Goal: Check status: Check status

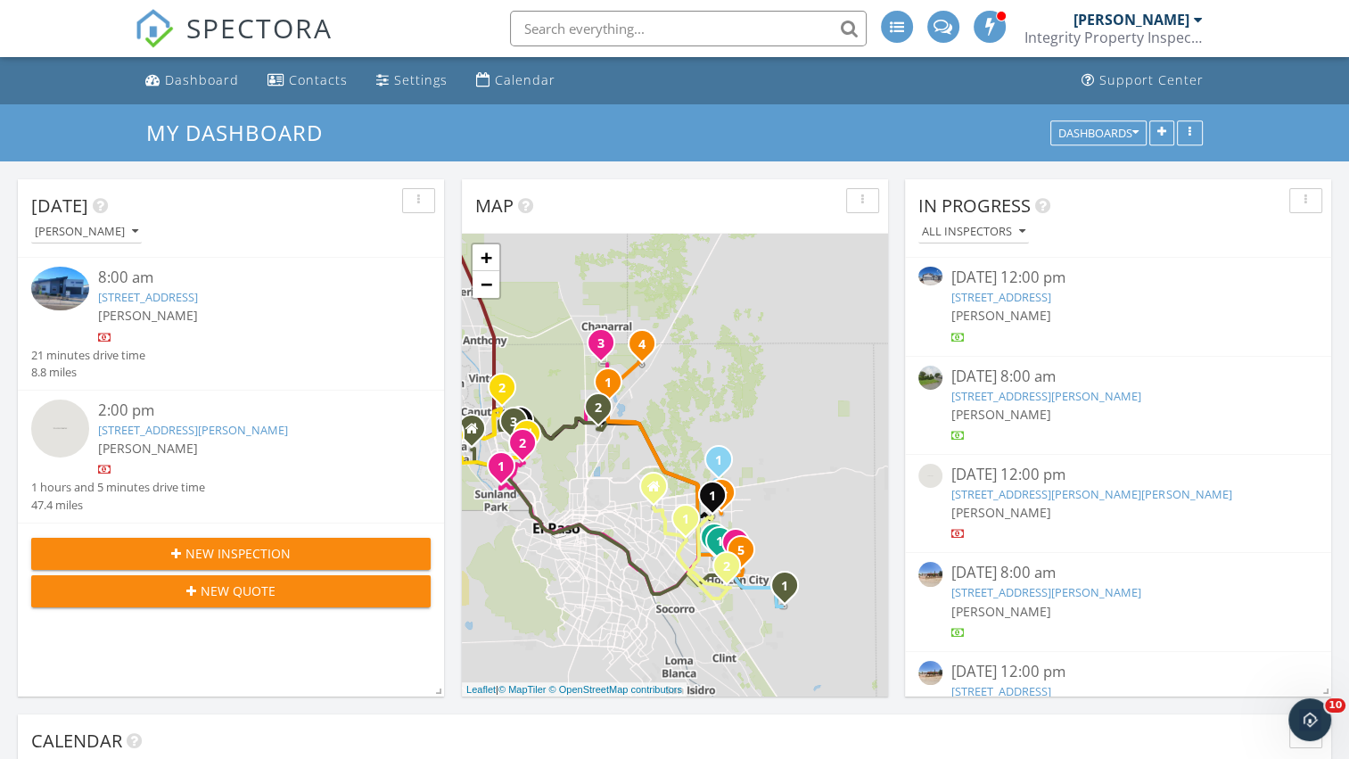
scroll to position [1651, 1377]
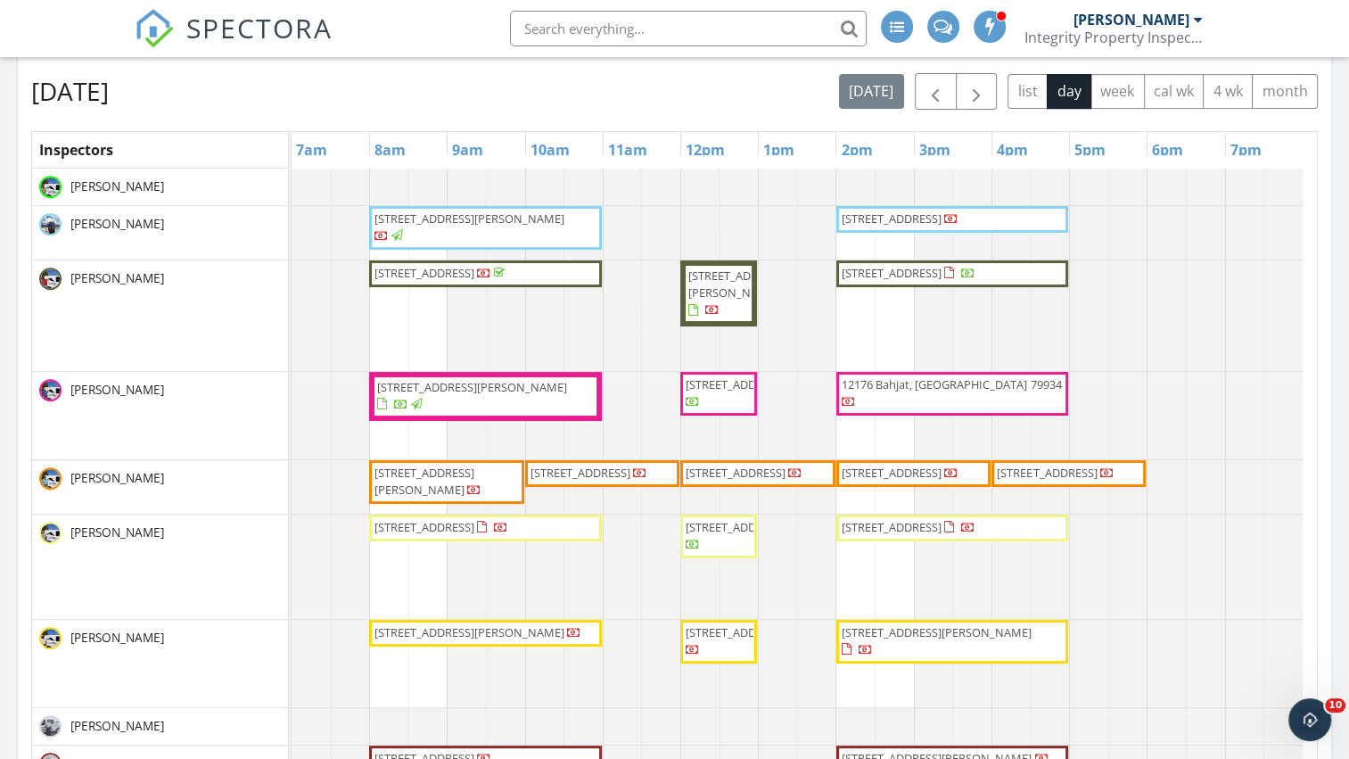
scroll to position [706, 0]
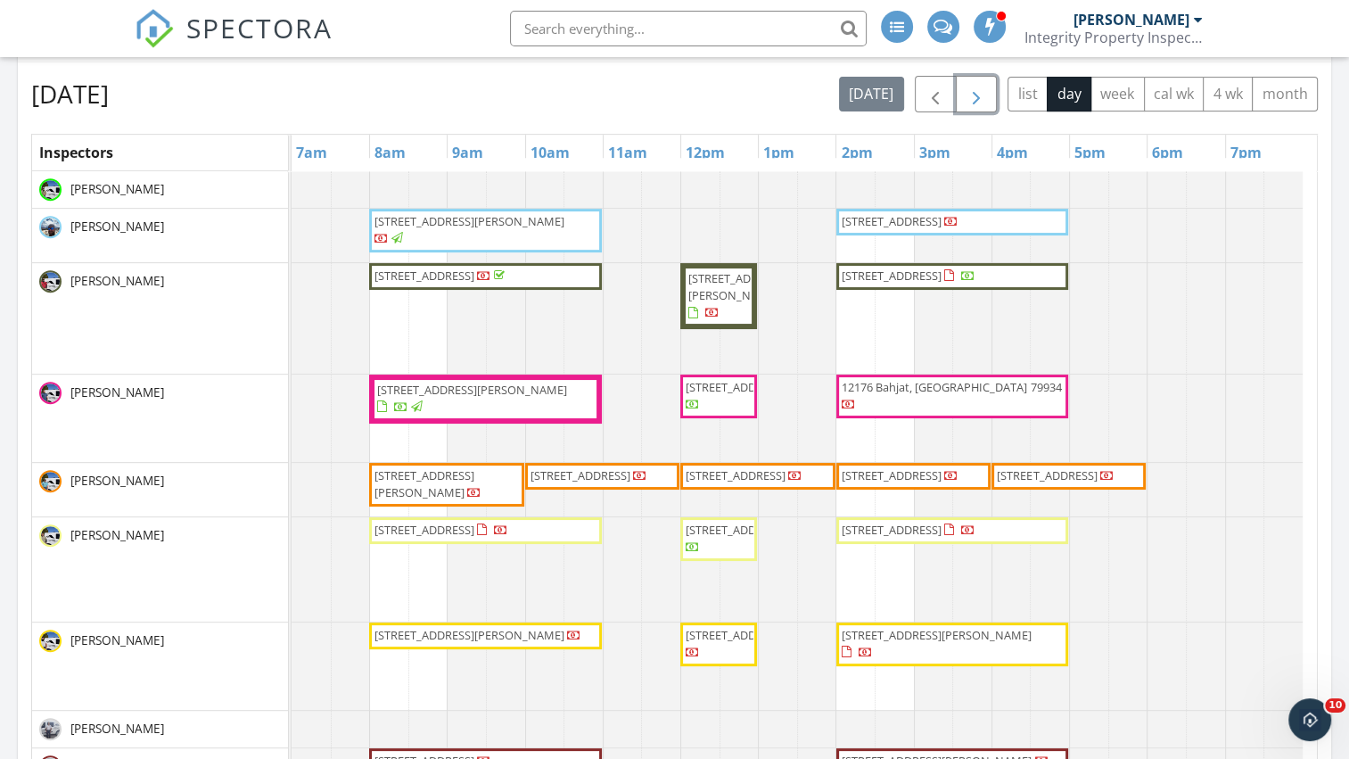
click at [976, 87] on span "button" at bounding box center [976, 94] width 21 height 21
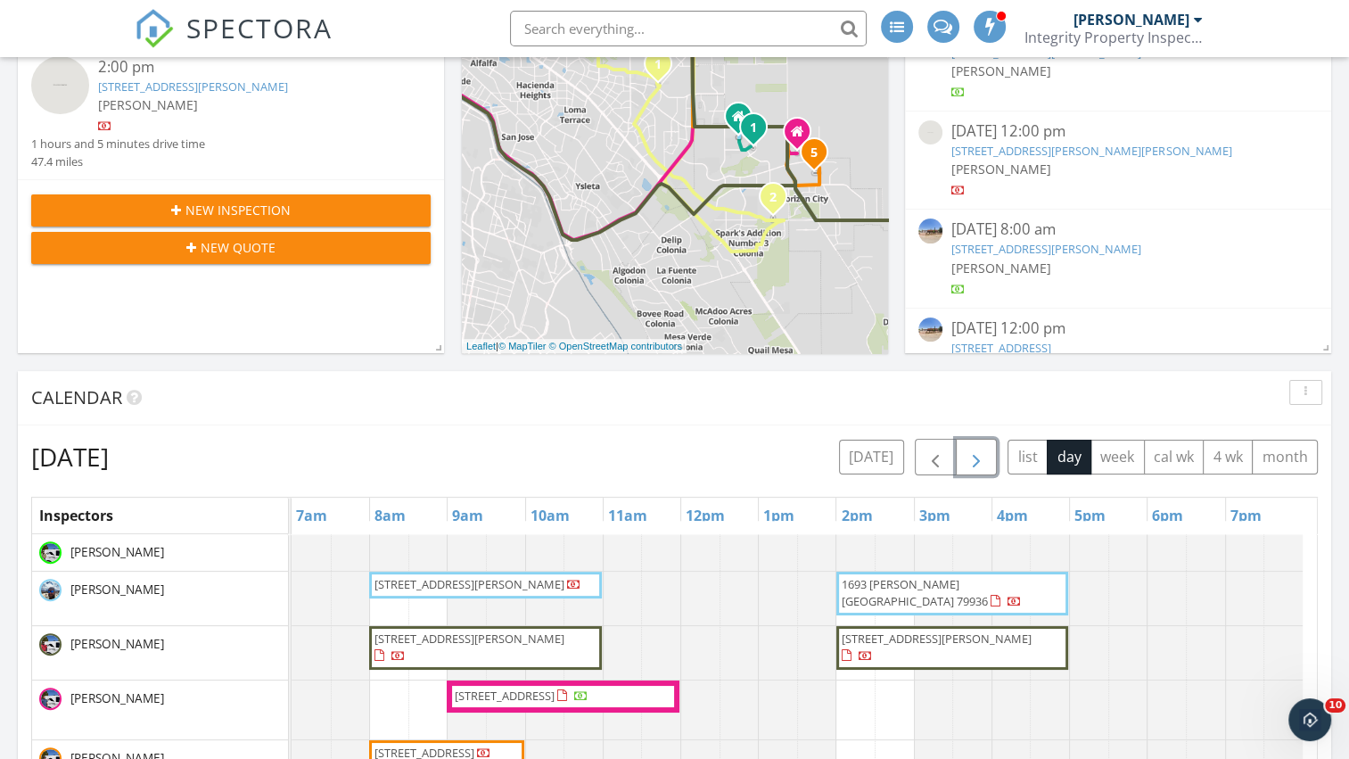
scroll to position [0, 0]
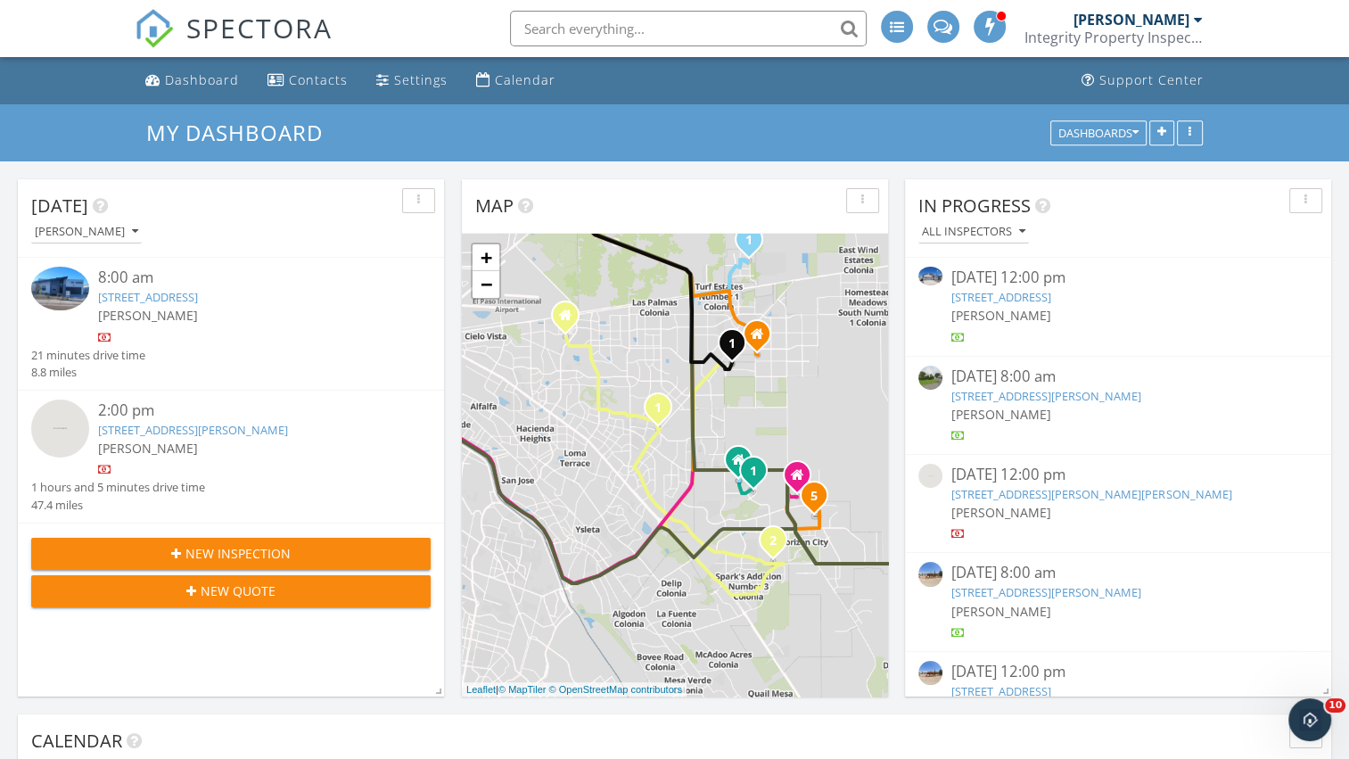
click at [198, 299] on link "[STREET_ADDRESS]" at bounding box center [148, 297] width 100 height 16
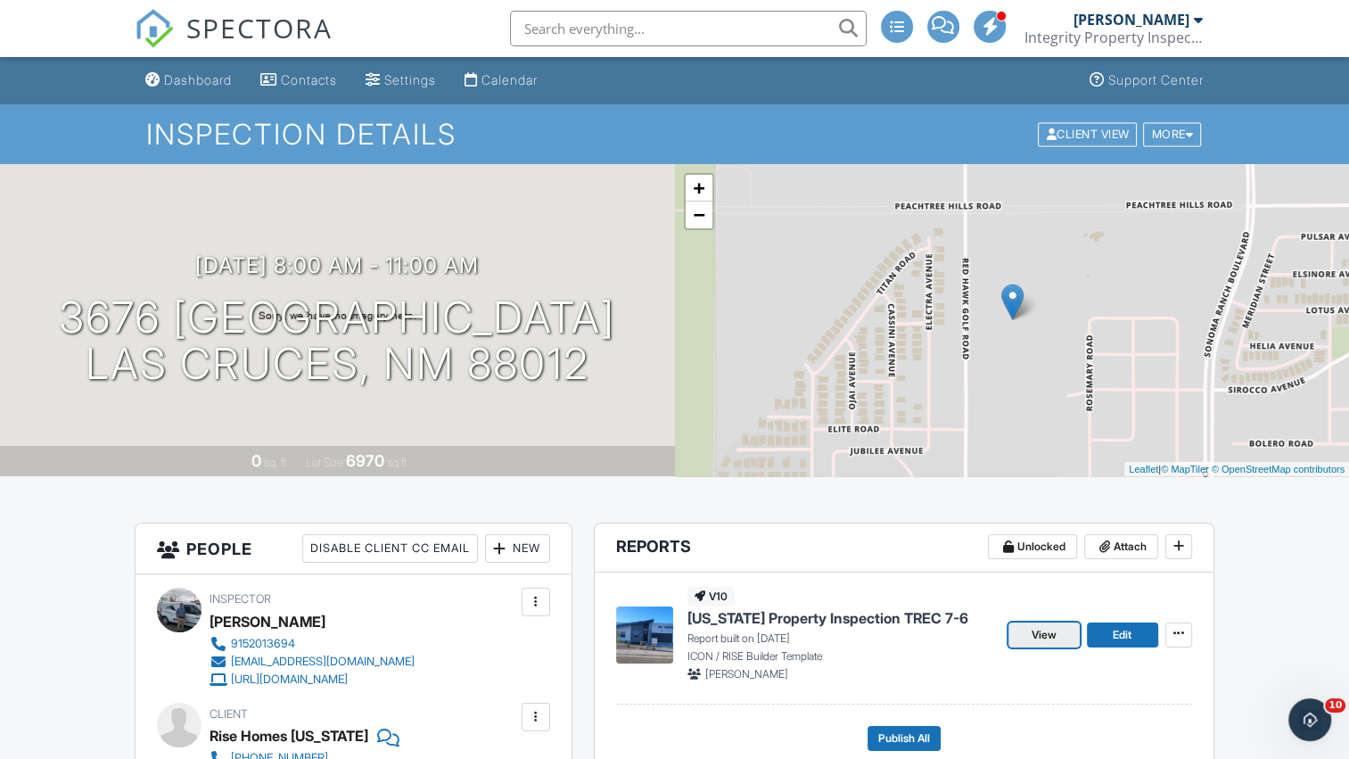
click at [1049, 638] on span "View" at bounding box center [1044, 635] width 25 height 18
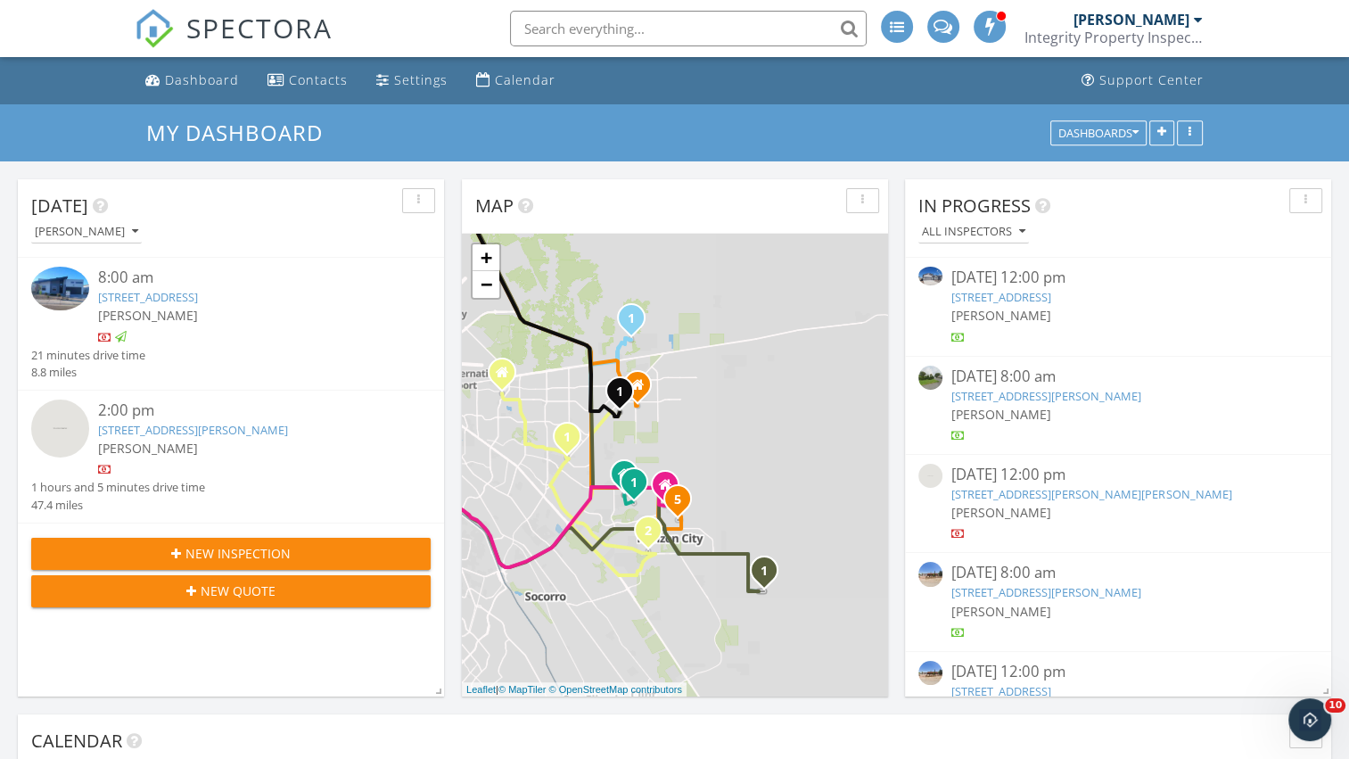
click at [169, 301] on link "[STREET_ADDRESS]" at bounding box center [148, 297] width 100 height 16
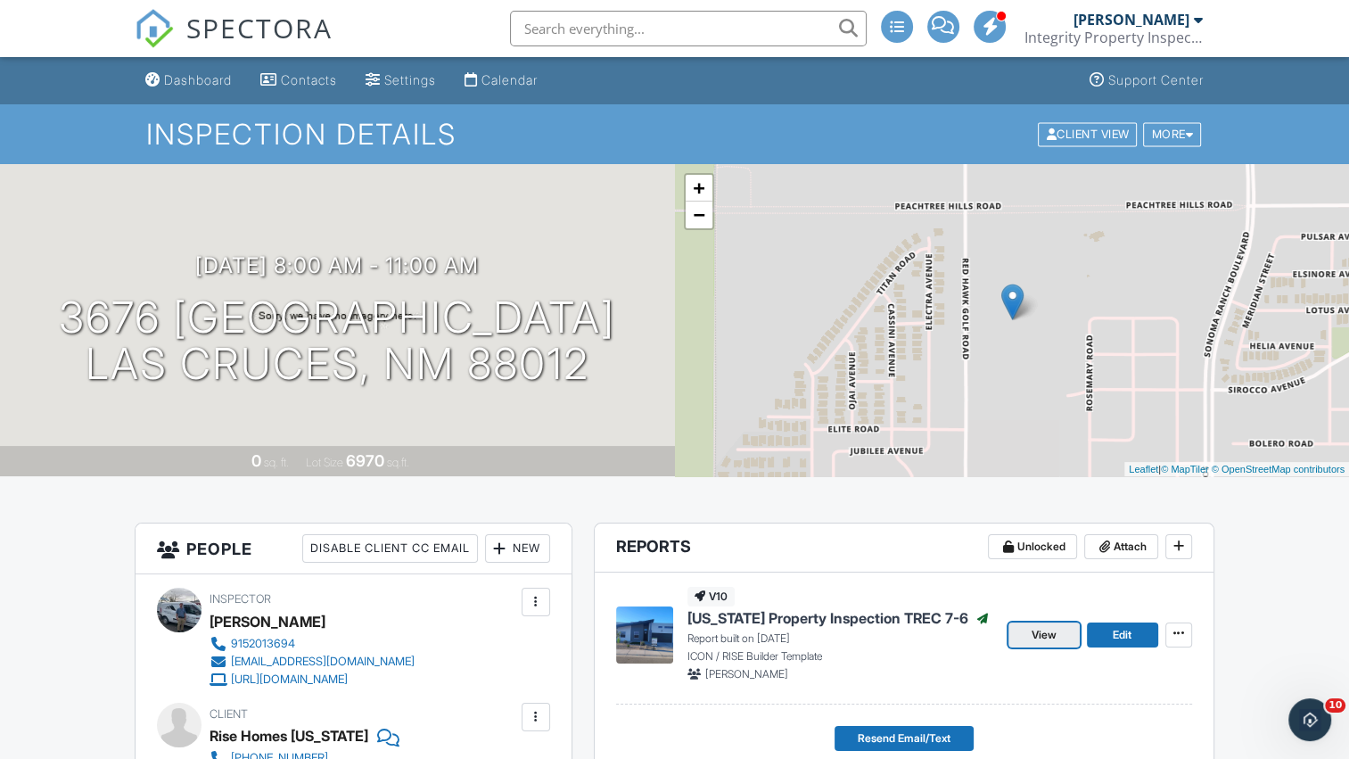
click at [1030, 635] on link "View" at bounding box center [1044, 634] width 71 height 25
